Goal: Communication & Community: Answer question/provide support

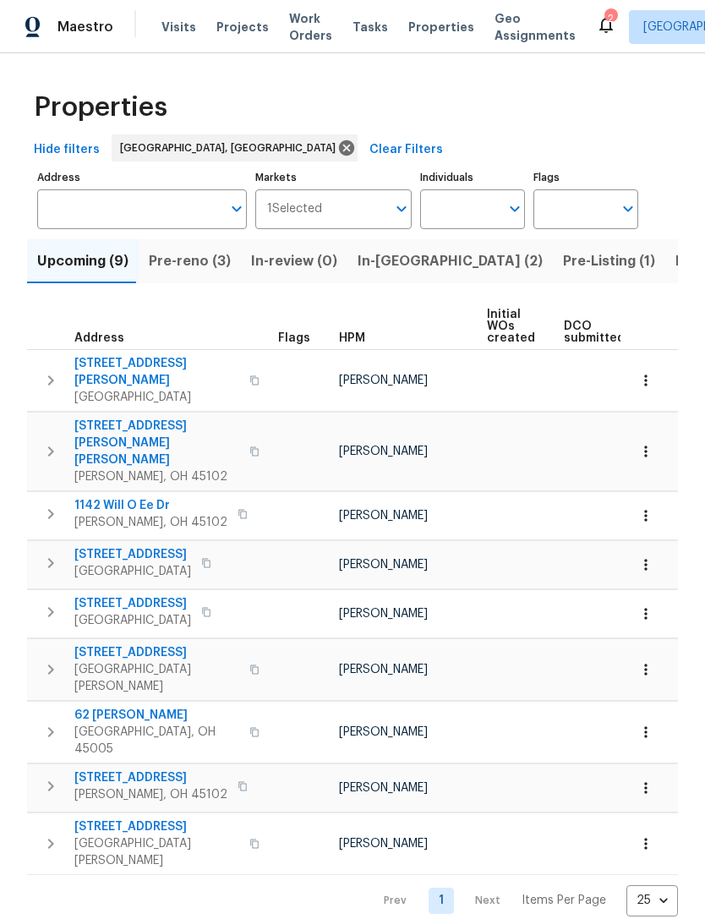
click at [192, 261] on span "Pre-reno (3)" at bounding box center [190, 261] width 82 height 24
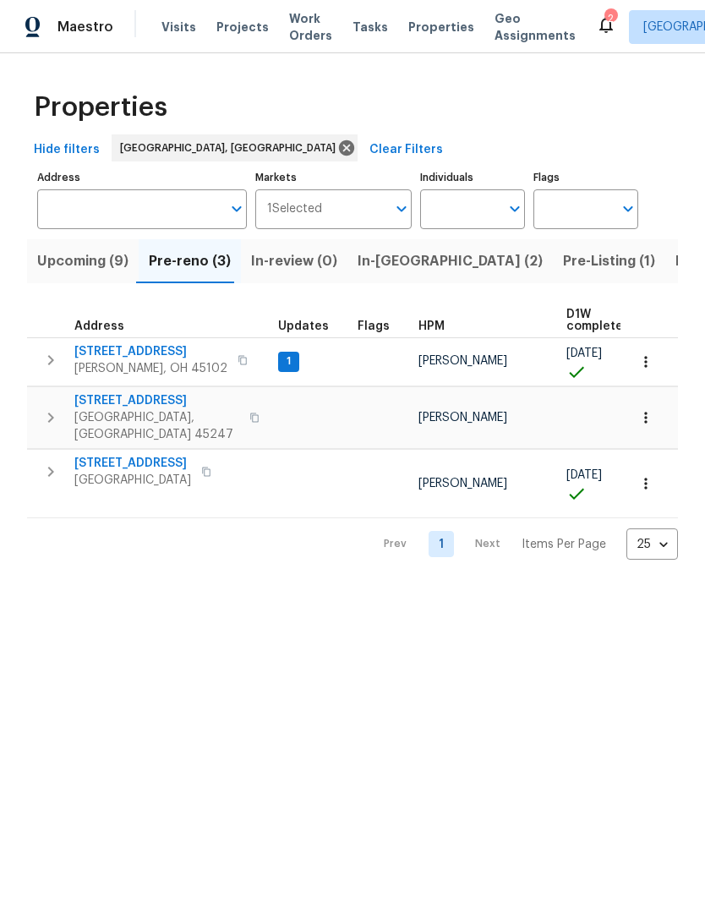
click at [232, 358] on button "button" at bounding box center [242, 360] width 20 height 24
click at [57, 375] on button "button" at bounding box center [51, 360] width 34 height 34
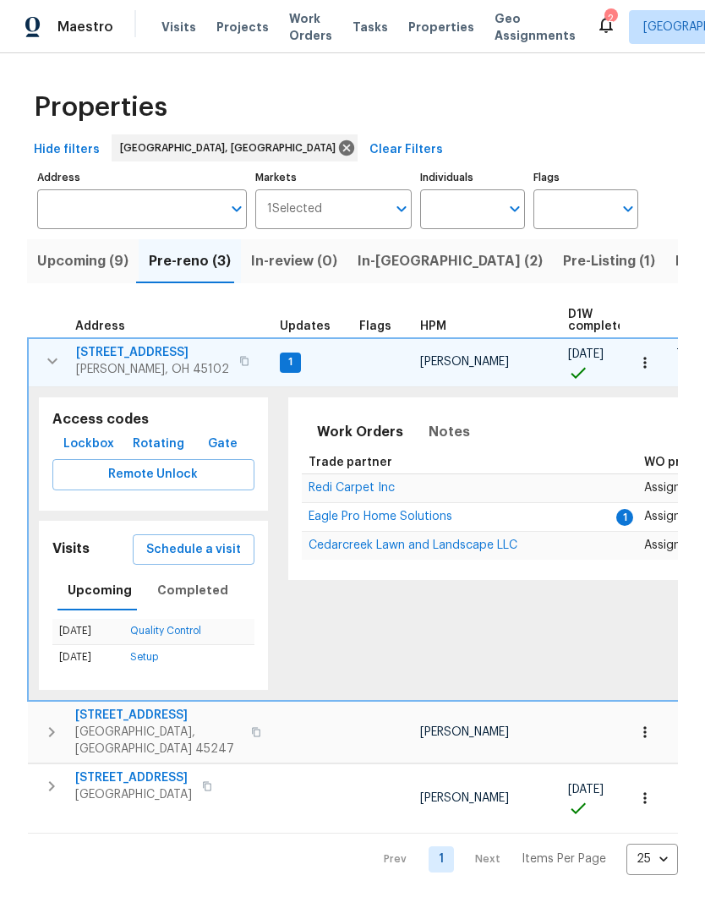
click at [78, 439] on span "Lockbox" at bounding box center [88, 444] width 51 height 21
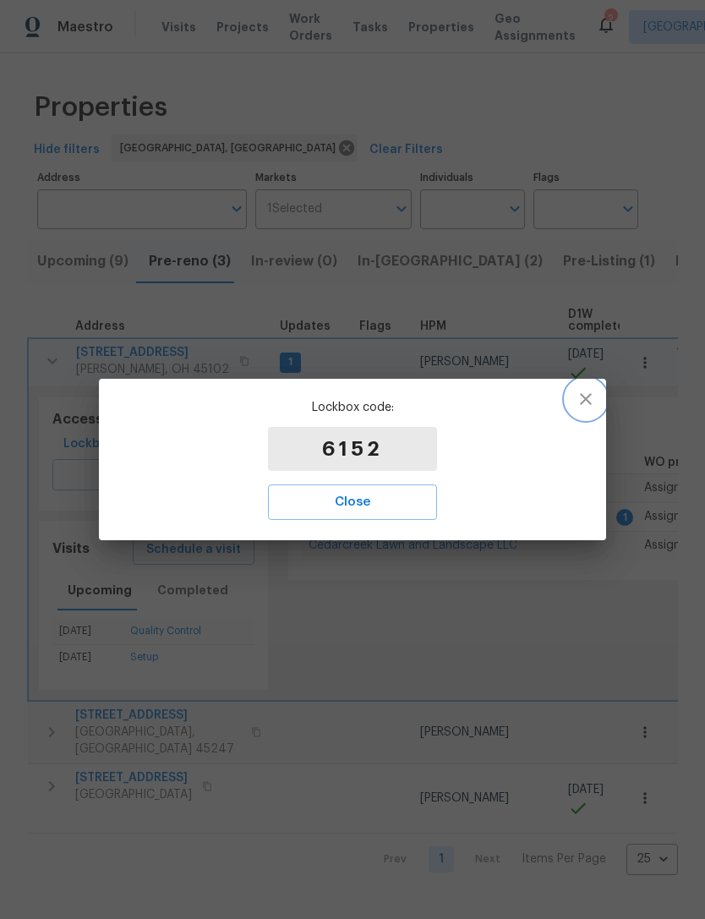
click at [582, 393] on icon "button" at bounding box center [586, 399] width 20 height 20
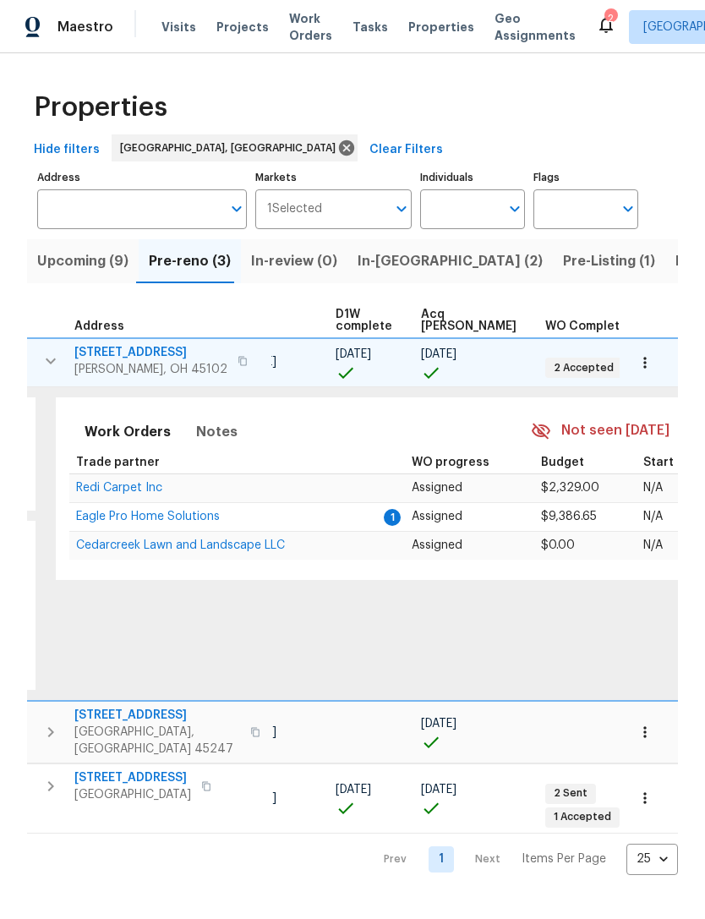
scroll to position [8, 222]
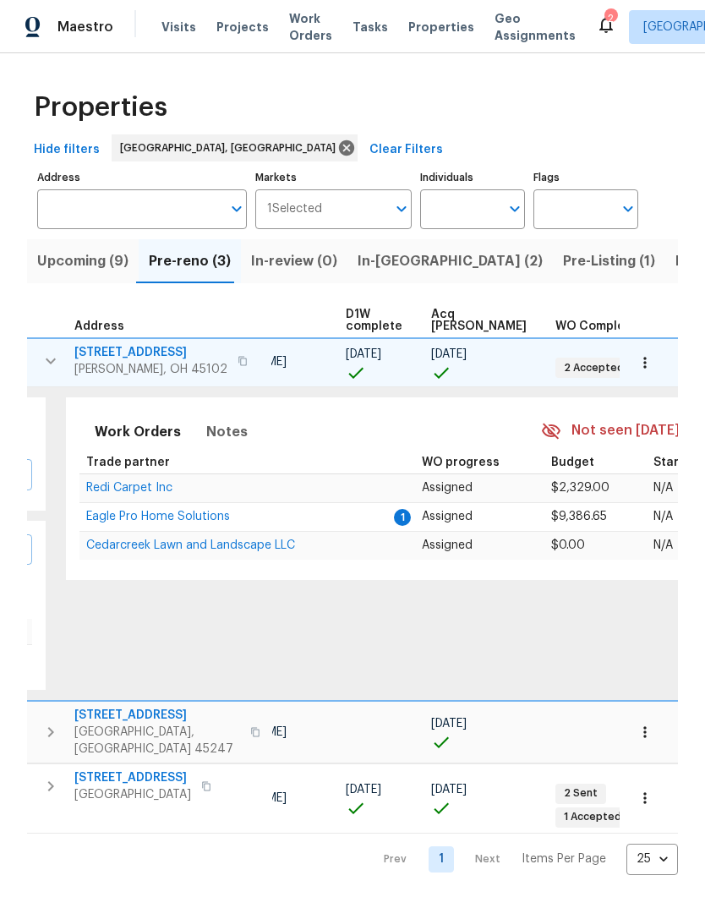
click at [112, 514] on span "Eagle Pro Home Solutions" at bounding box center [158, 516] width 144 height 12
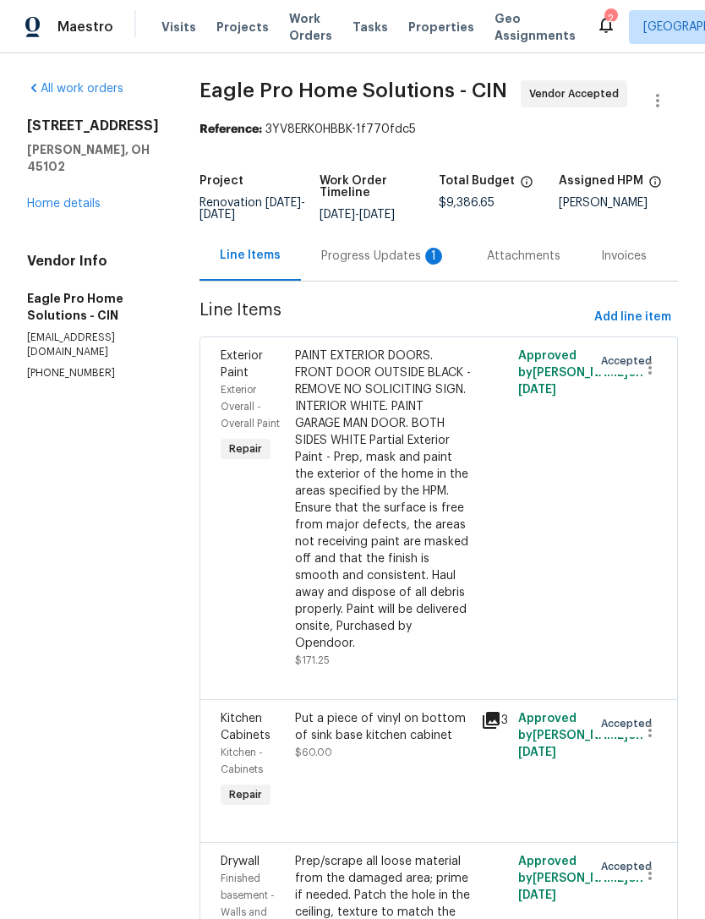
click at [371, 265] on div "Progress Updates 1" at bounding box center [383, 256] width 125 height 17
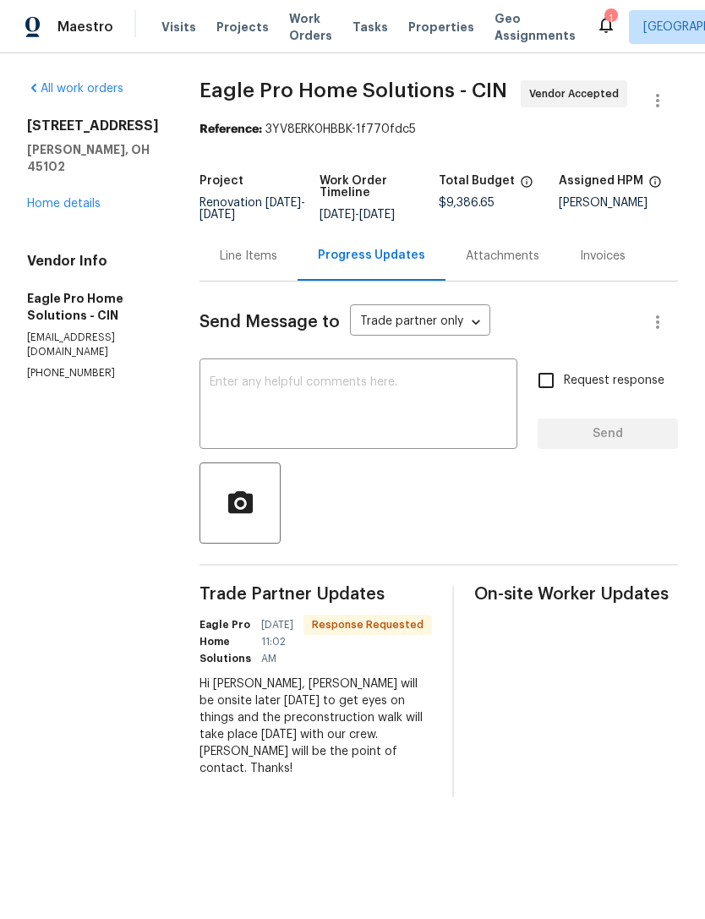
click at [448, 417] on textarea at bounding box center [359, 405] width 298 height 59
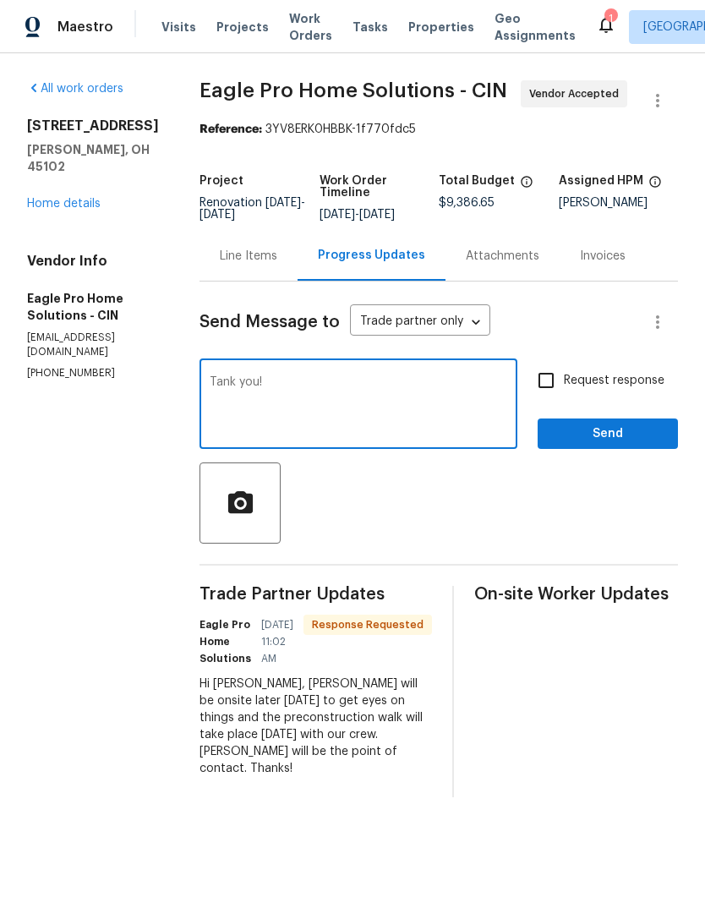
click at [260, 386] on div "Tank you! x ​" at bounding box center [358, 406] width 318 height 86
click at [258, 396] on textarea "Tank you!" at bounding box center [359, 405] width 298 height 59
click at [258, 395] on textarea "Tank you!" at bounding box center [359, 405] width 298 height 59
type textarea "Thank you!"
click at [637, 445] on span "Send" at bounding box center [607, 433] width 113 height 21
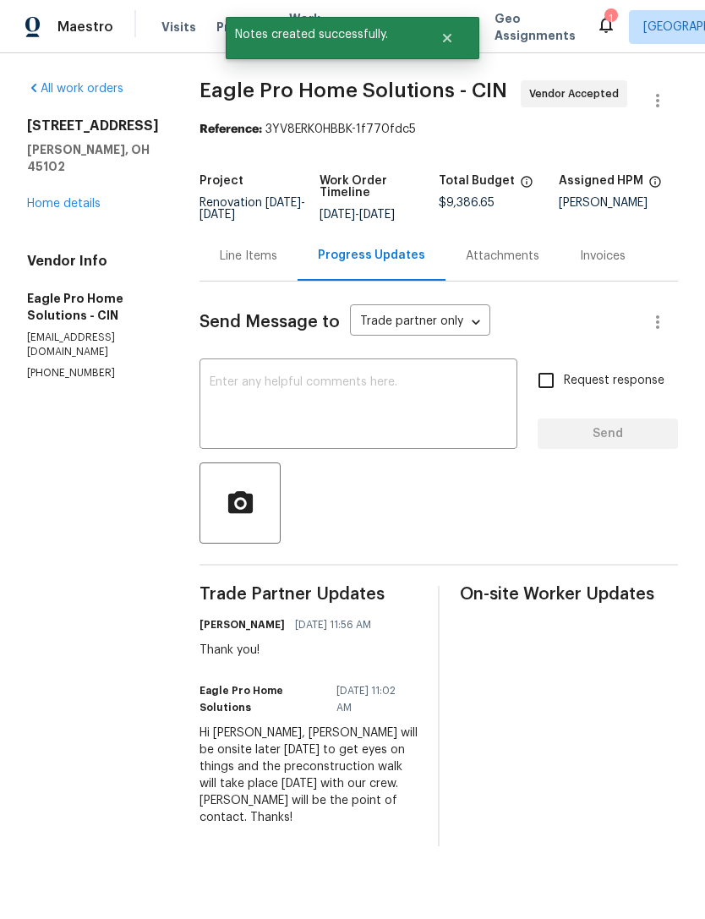
click at [57, 198] on link "Home details" at bounding box center [64, 204] width 74 height 12
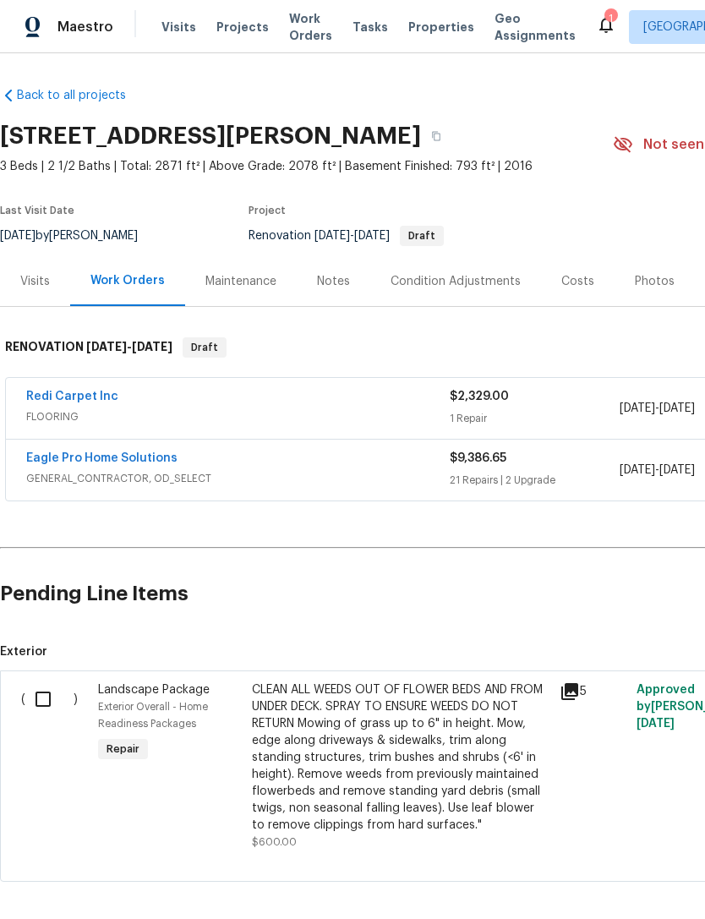
click at [137, 453] on link "Eagle Pro Home Solutions" at bounding box center [101, 458] width 151 height 12
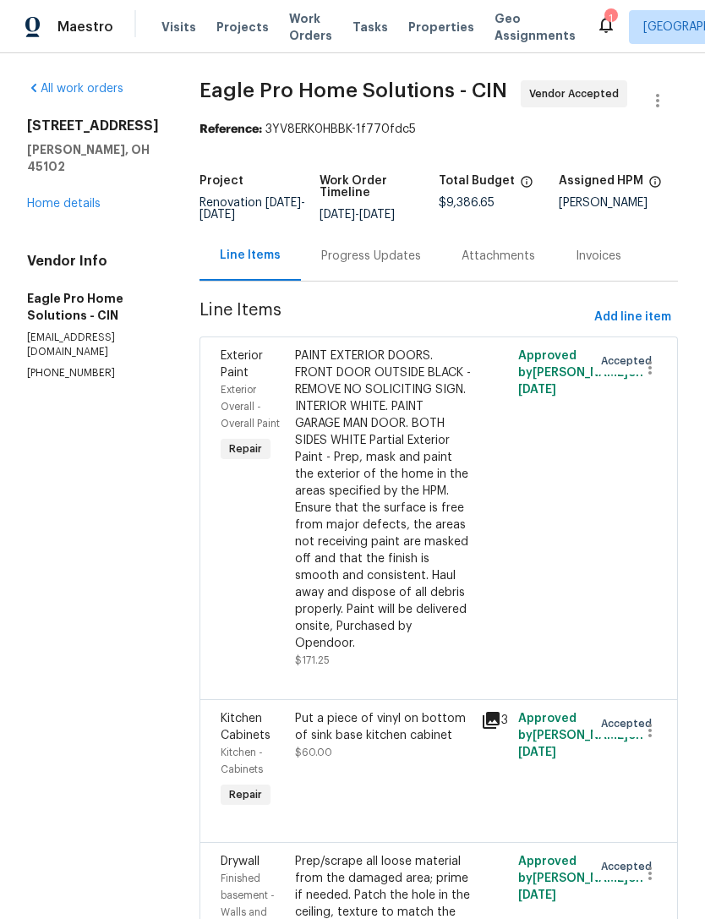
click at [421, 265] on div "Progress Updates" at bounding box center [371, 256] width 100 height 17
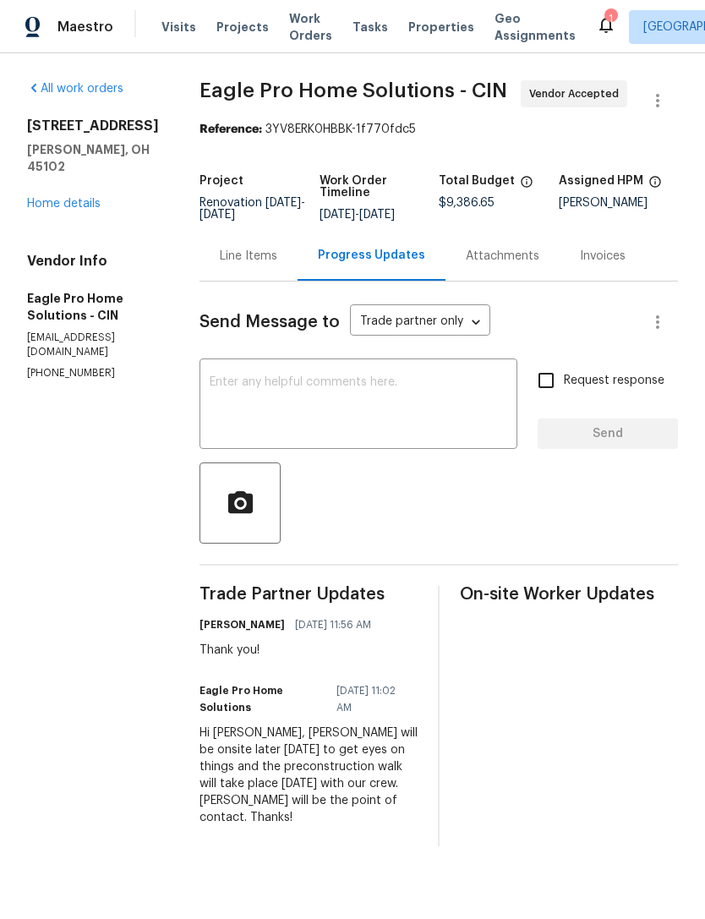
click at [435, 419] on textarea at bounding box center [359, 405] width 298 height 59
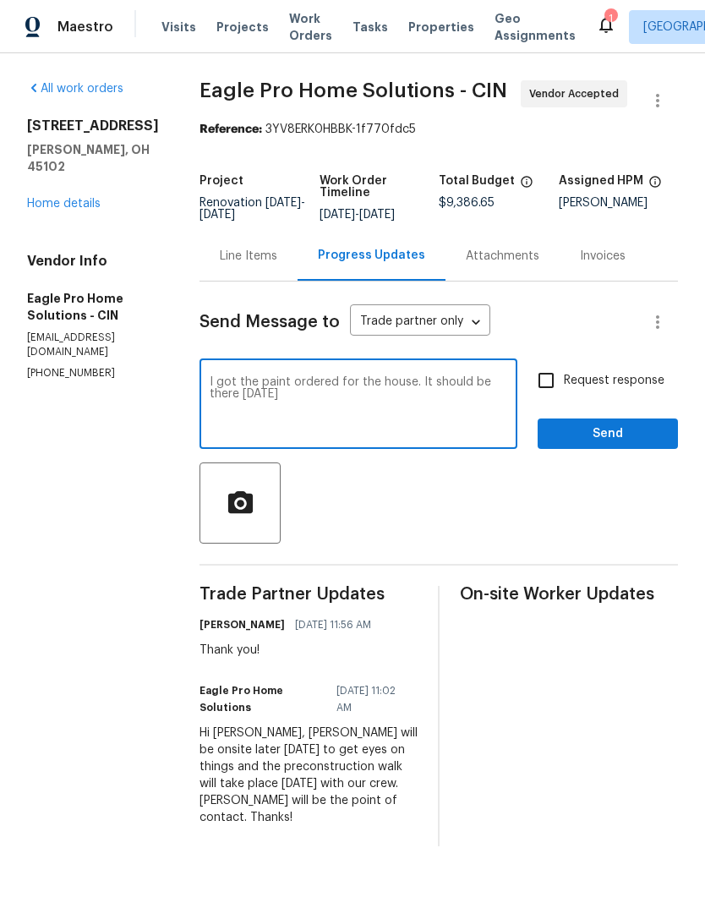
type textarea "I got the paint ordered for the house. It should be there tomorrow"
click at [601, 445] on span "Send" at bounding box center [607, 433] width 113 height 21
